Goal: Task Accomplishment & Management: Use online tool/utility

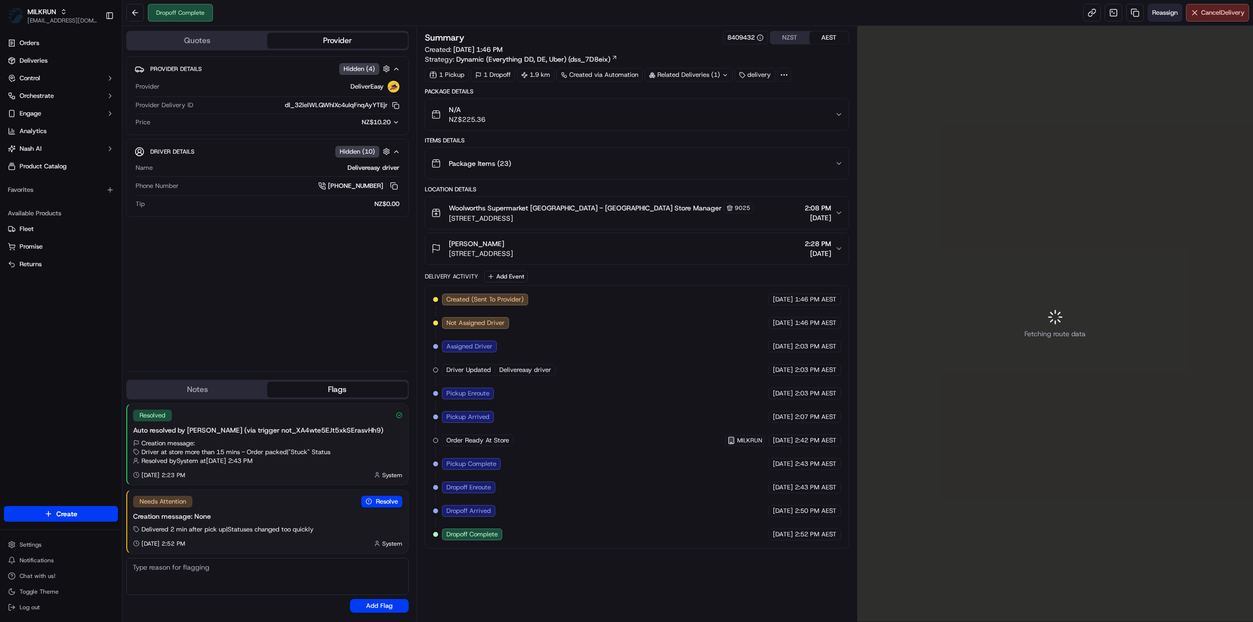
click at [1152, 12] on span "Reassign" at bounding box center [1164, 12] width 25 height 9
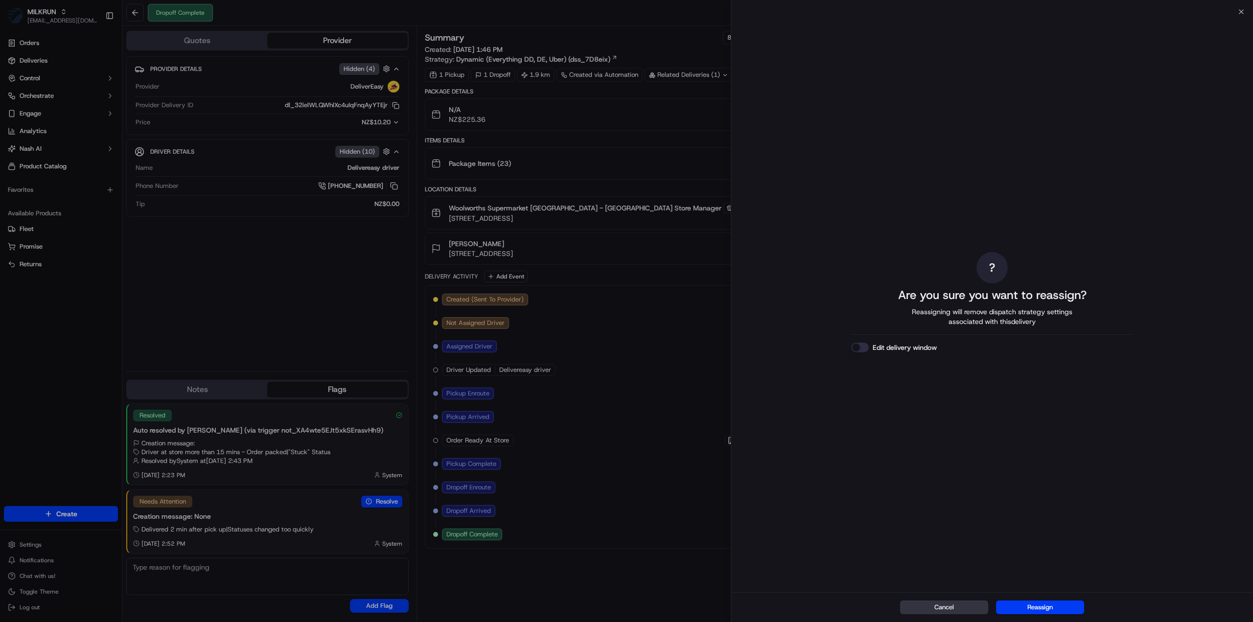
click at [960, 610] on button "Cancel" at bounding box center [944, 607] width 88 height 14
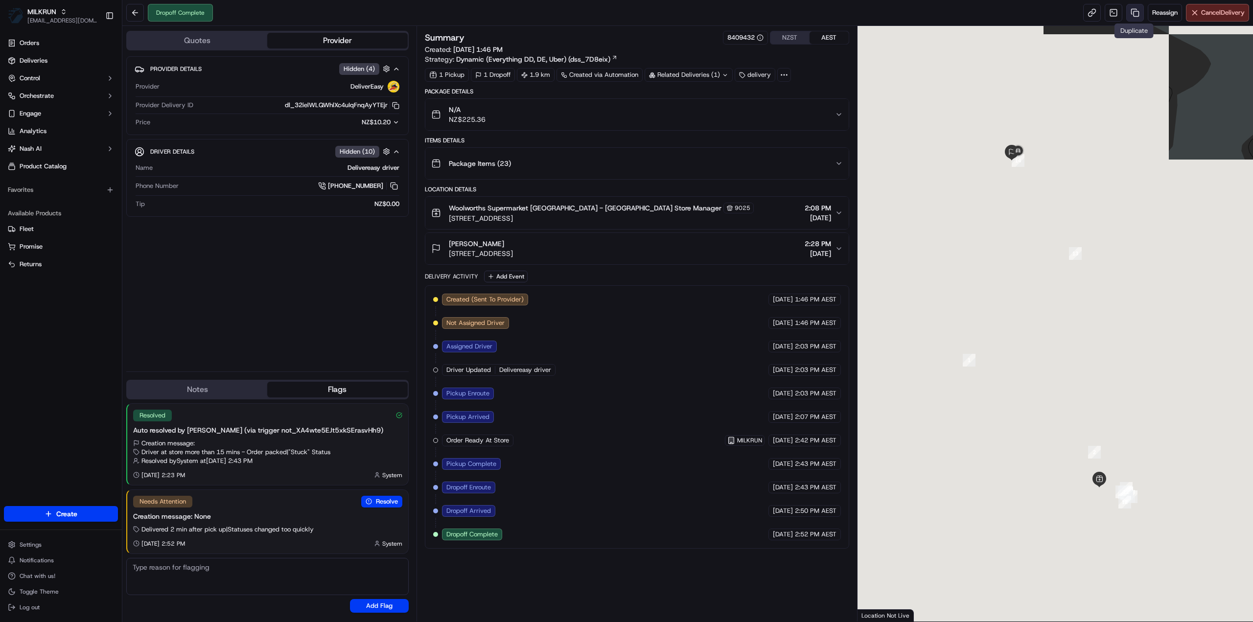
click at [1134, 13] on link at bounding box center [1135, 13] width 18 height 18
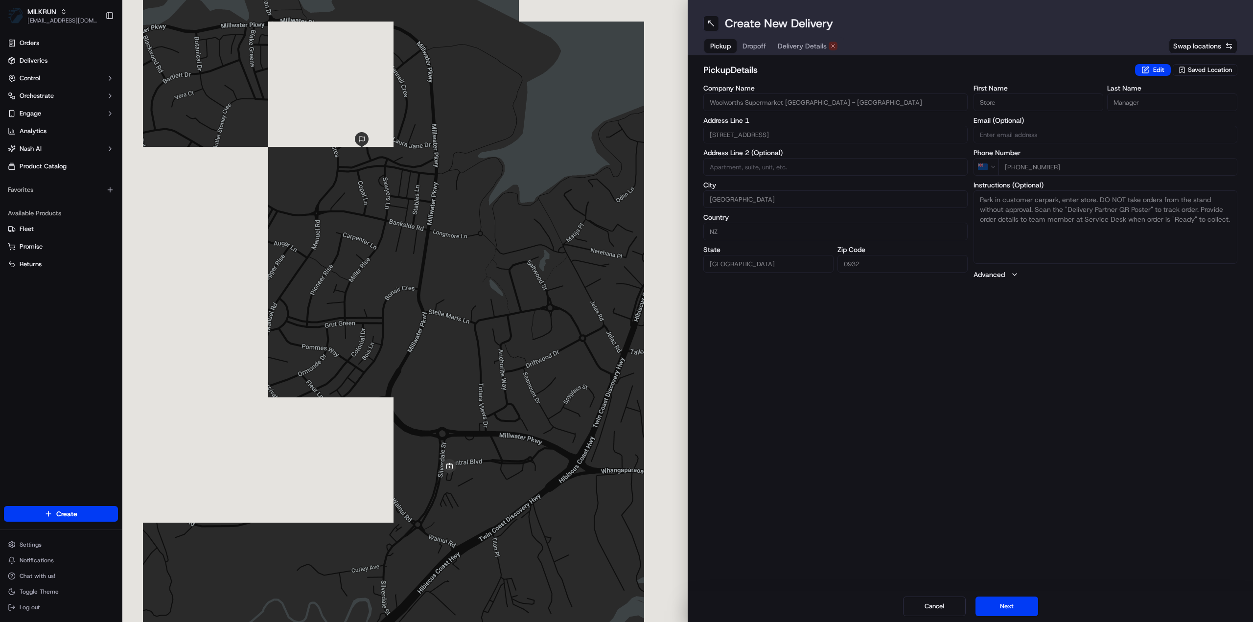
click at [803, 48] on span "Delivery Details" at bounding box center [801, 46] width 49 height 10
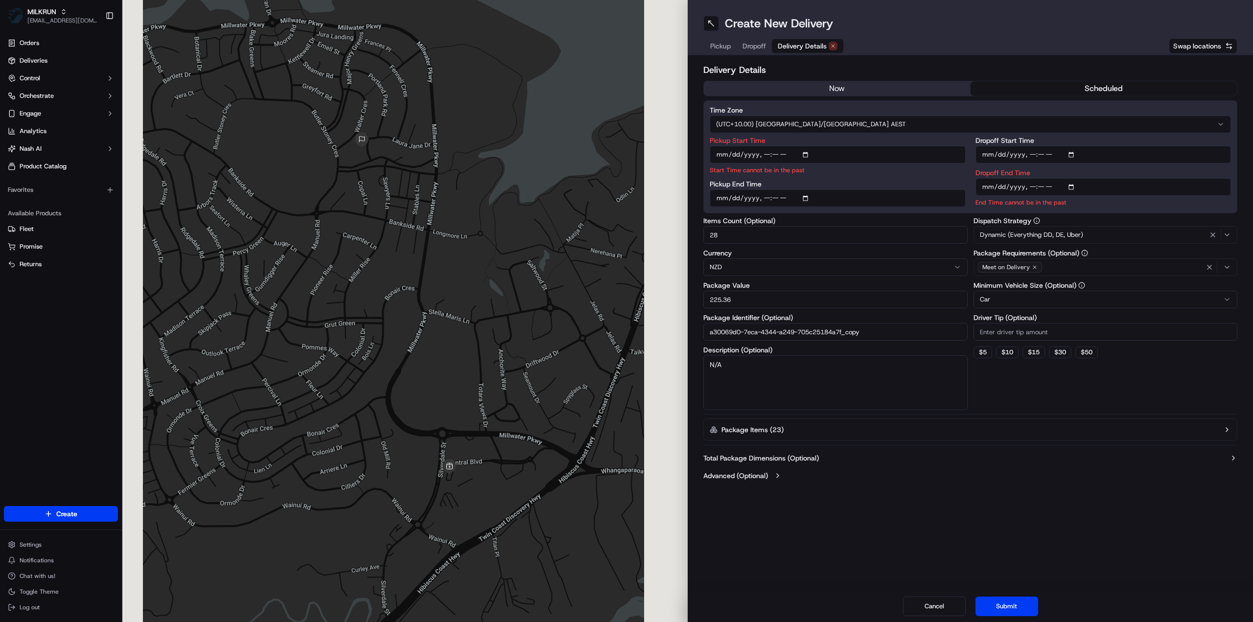
click at [792, 92] on button "now" at bounding box center [837, 88] width 267 height 15
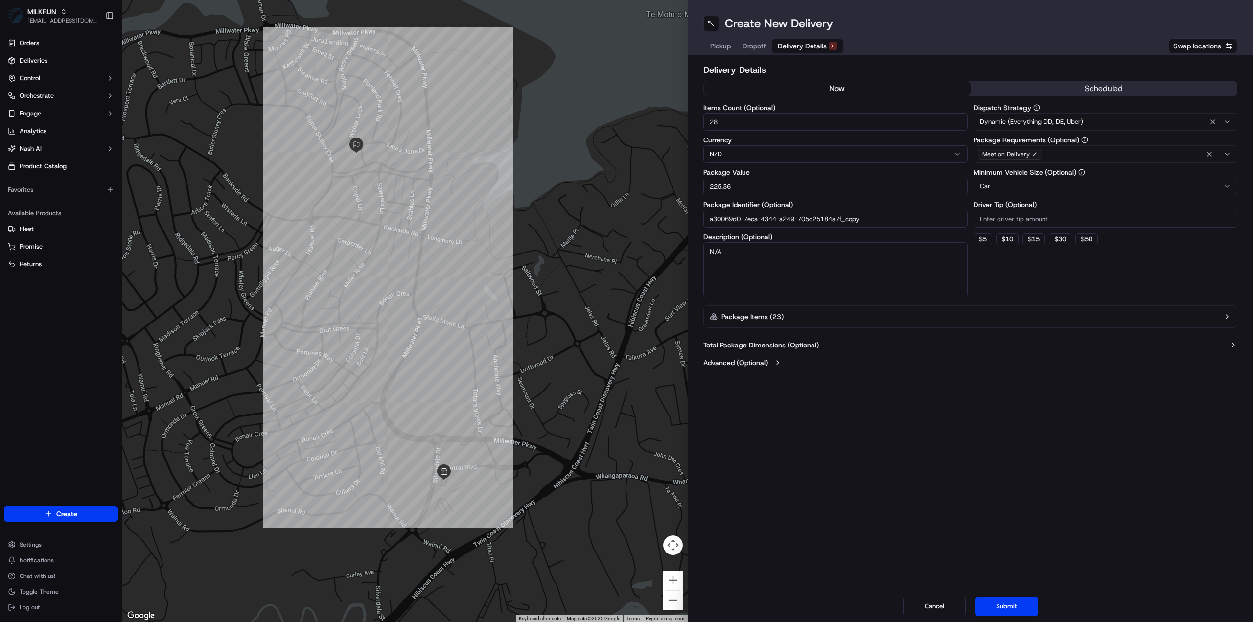
click at [869, 220] on input "a30069d0-7eca-4344-a249-705c25184a7f_copy" at bounding box center [835, 219] width 264 height 18
type input "a30069d0-7eca-4344-a249-705c25184a7f_2"
click at [1006, 598] on button "Submit" at bounding box center [1006, 606] width 63 height 20
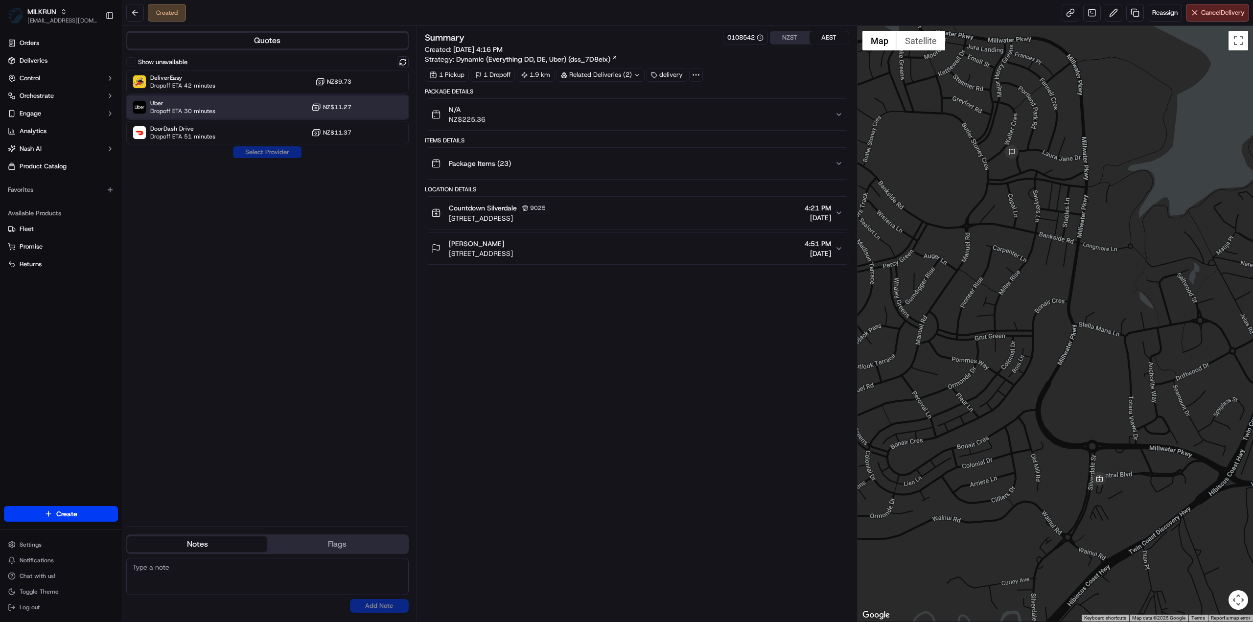
click at [209, 102] on span "Uber" at bounding box center [182, 103] width 65 height 8
click at [245, 149] on button "Assign Provider" at bounding box center [266, 152] width 69 height 12
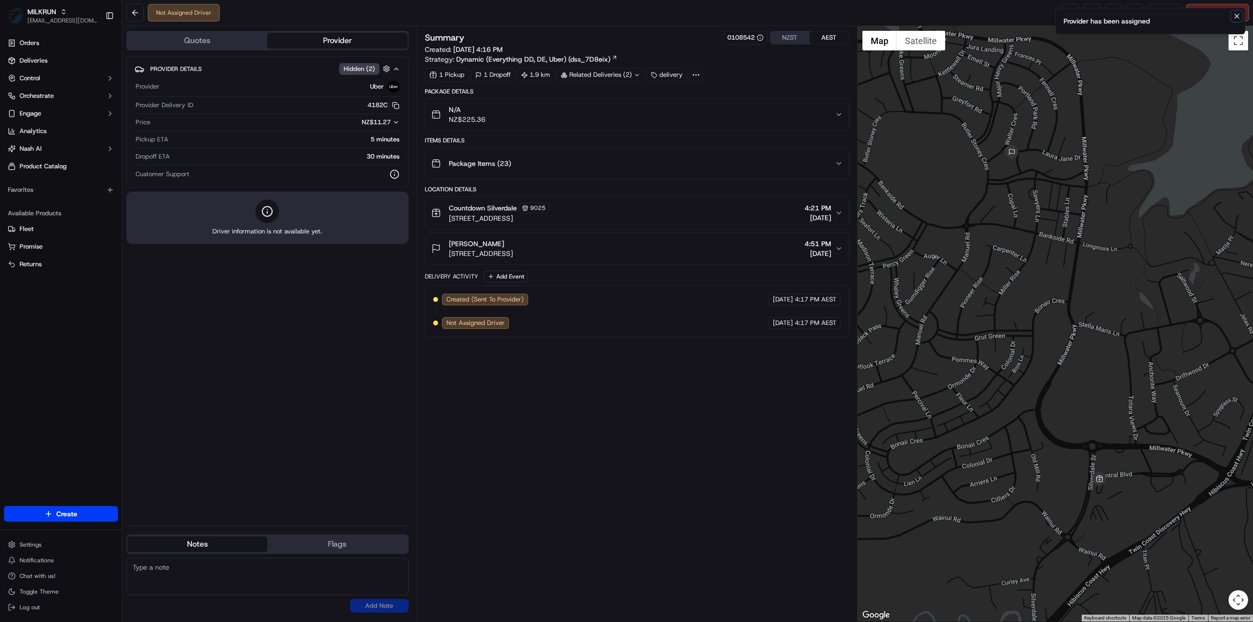
click at [1238, 15] on icon "Notifications (F8)" at bounding box center [1236, 16] width 8 height 8
click at [1071, 15] on link at bounding box center [1070, 13] width 18 height 18
